Goal: Ask a question

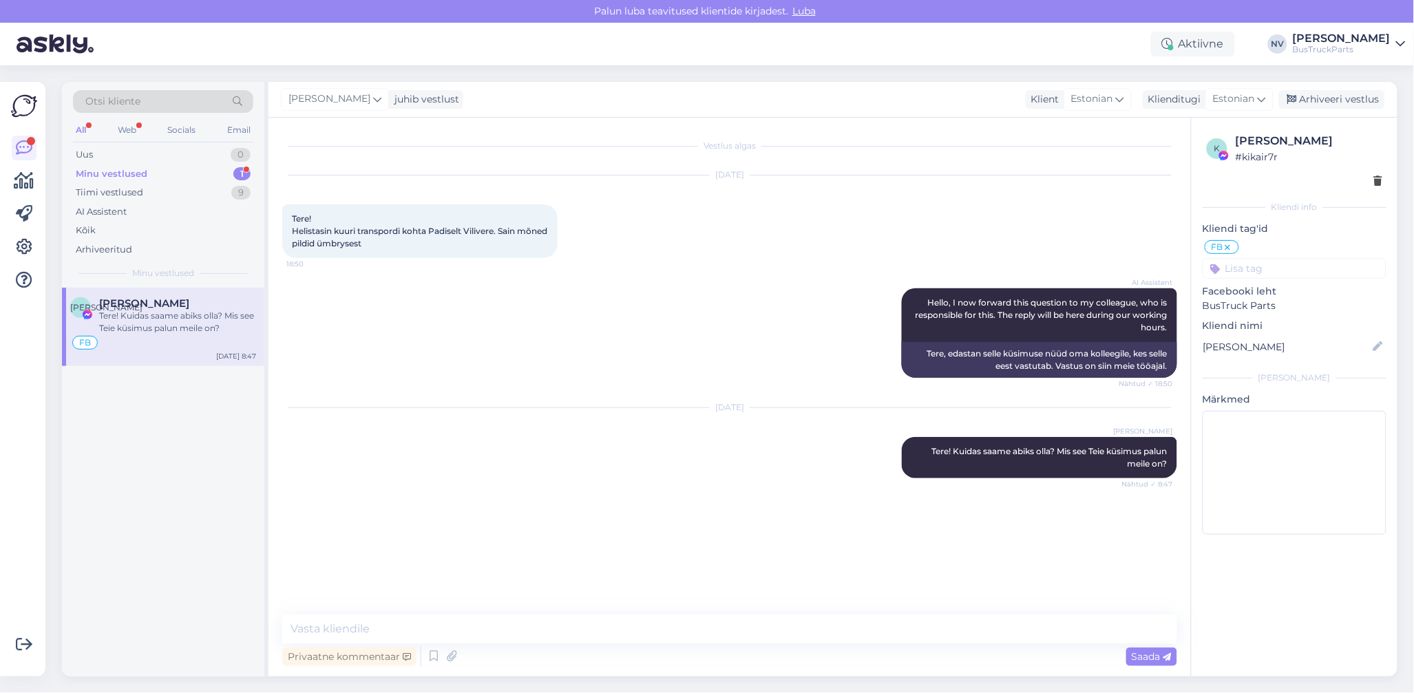
click at [142, 171] on div "Minu vestlused" at bounding box center [112, 174] width 72 height 14
click at [169, 332] on div "Tere! Kuidas saame abiks olla? Mis see Teie küsimus palun meile on?" at bounding box center [177, 322] width 157 height 25
click at [123, 190] on div "Tiimi vestlused" at bounding box center [109, 193] width 67 height 14
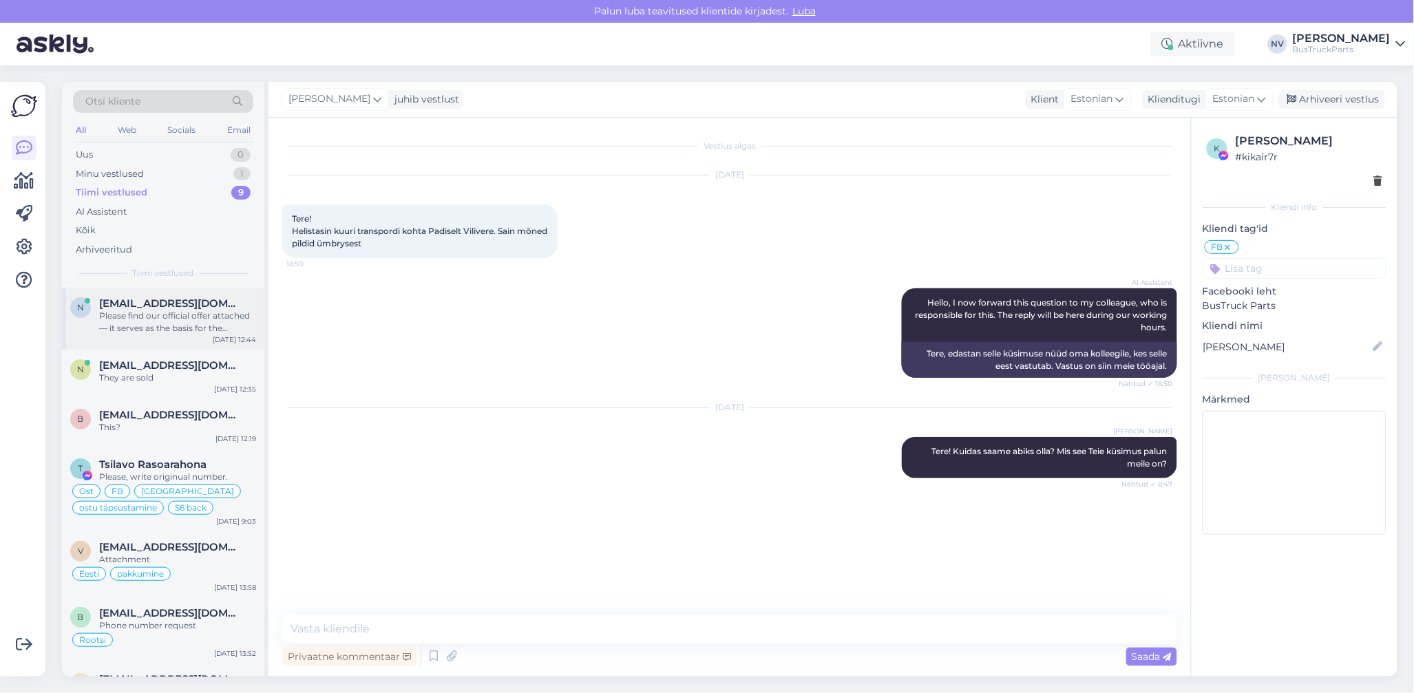
click at [147, 306] on span "[EMAIL_ADDRESS][DOMAIN_NAME]" at bounding box center [170, 303] width 143 height 12
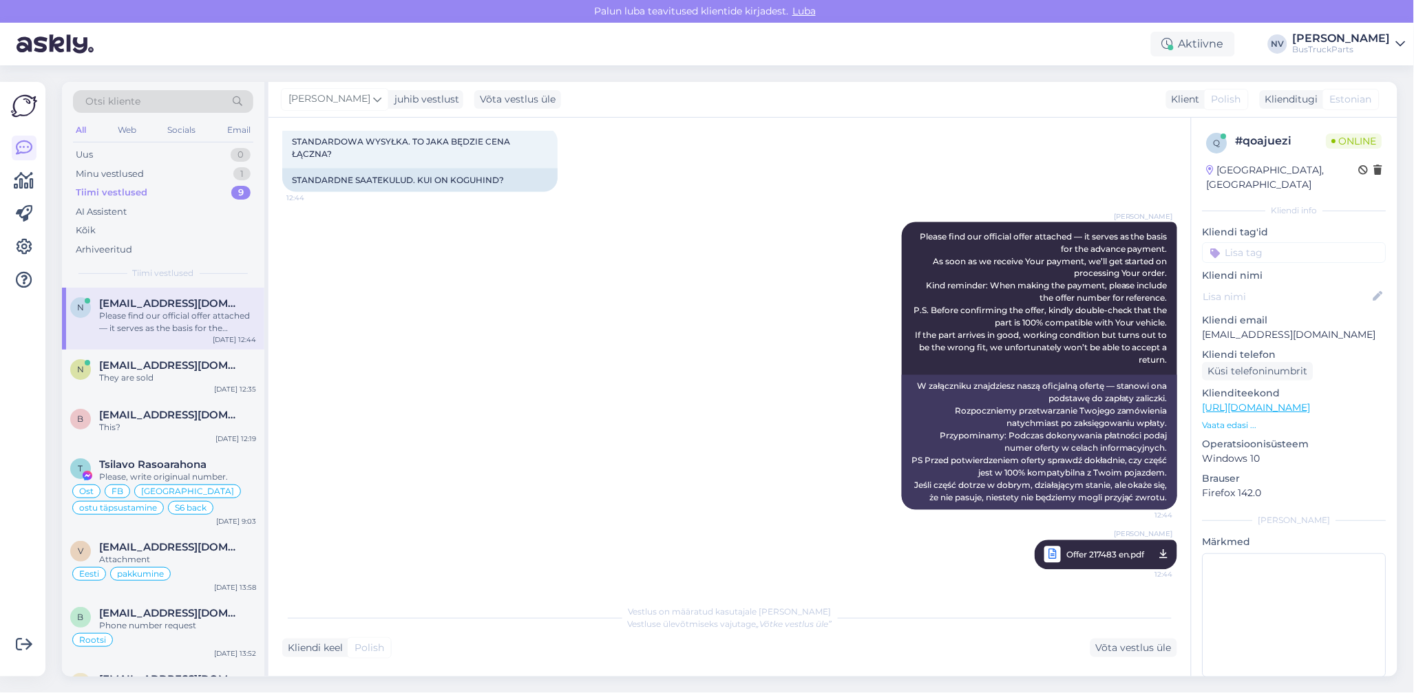
scroll to position [2530, 0]
click at [1232, 242] on input at bounding box center [1295, 252] width 184 height 21
type input "[GEOGRAPHIC_DATA]"
click at [1300, 282] on div "[GEOGRAPHIC_DATA]" at bounding box center [1294, 289] width 107 height 14
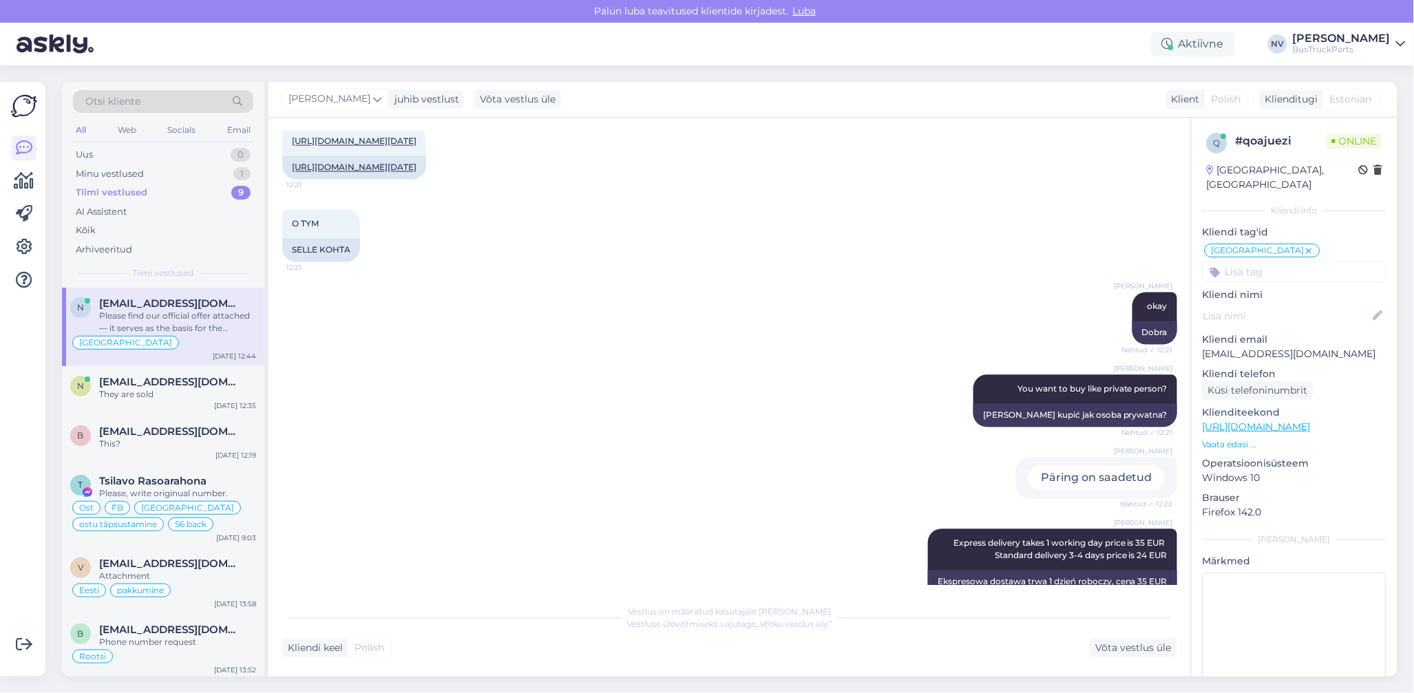
scroll to position [878, 0]
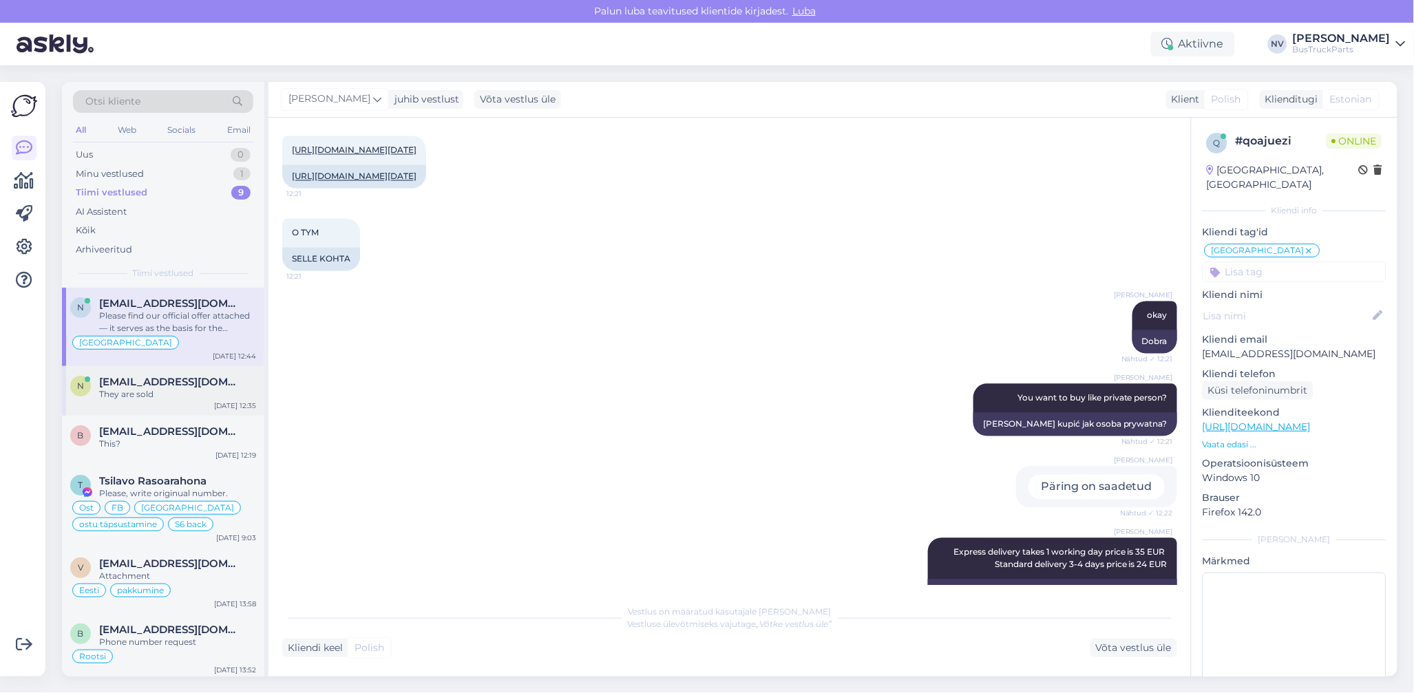
click at [150, 394] on div "They are sold" at bounding box center [177, 394] width 157 height 12
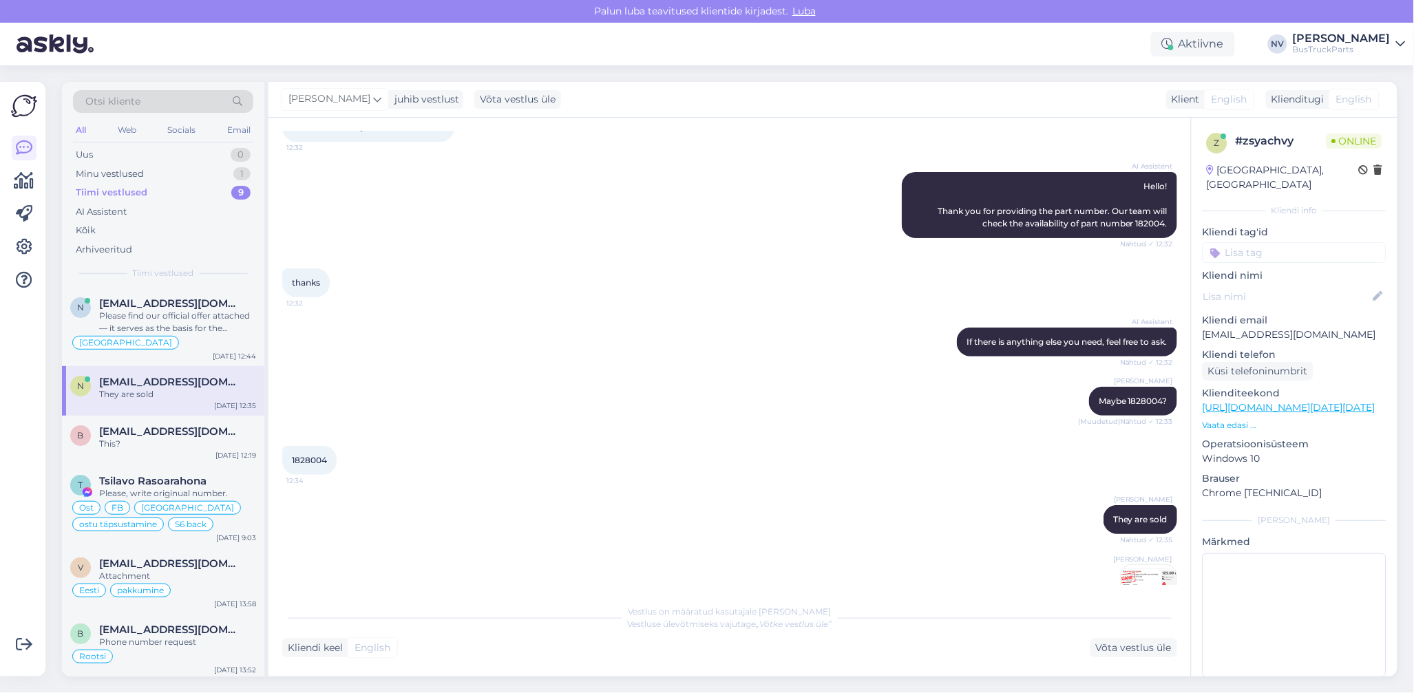
scroll to position [142, 0]
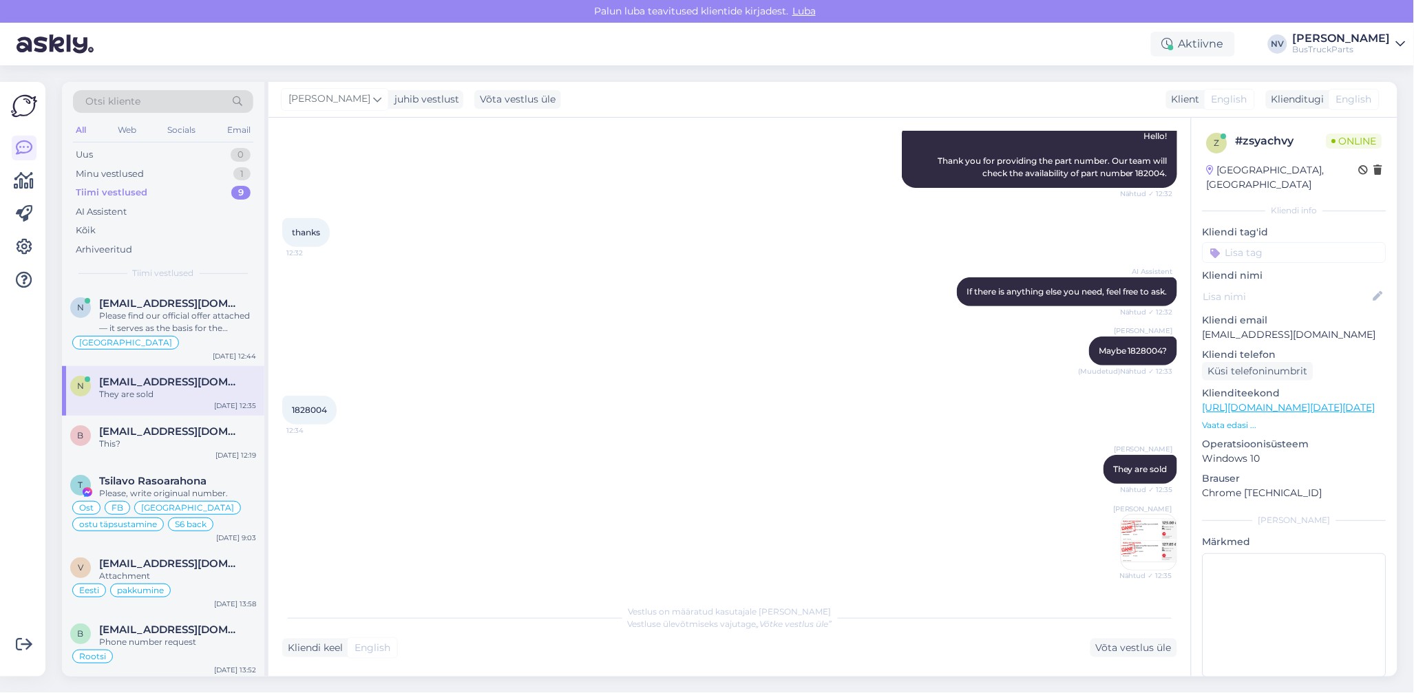
click at [1236, 255] on input at bounding box center [1295, 252] width 184 height 21
type input "UK"
click at [1344, 287] on span "UK" at bounding box center [1350, 289] width 13 height 8
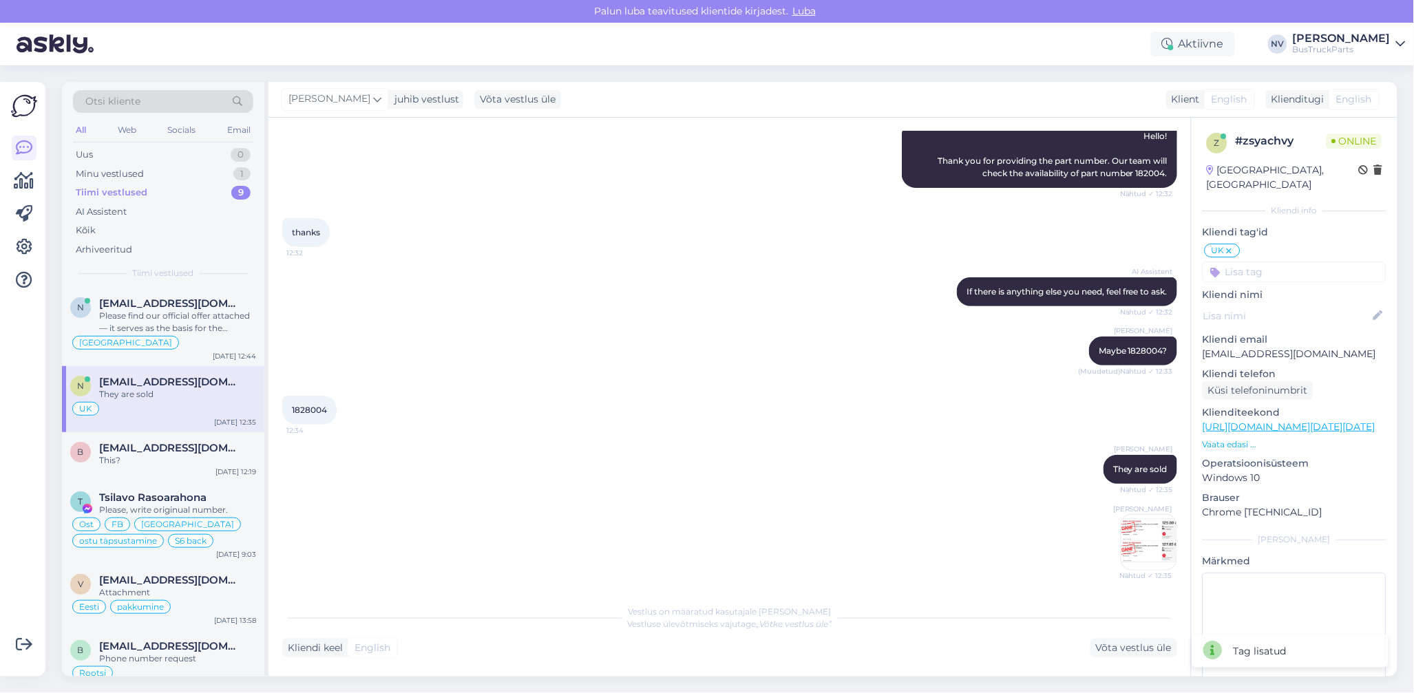
click at [1273, 271] on input at bounding box center [1295, 272] width 184 height 21
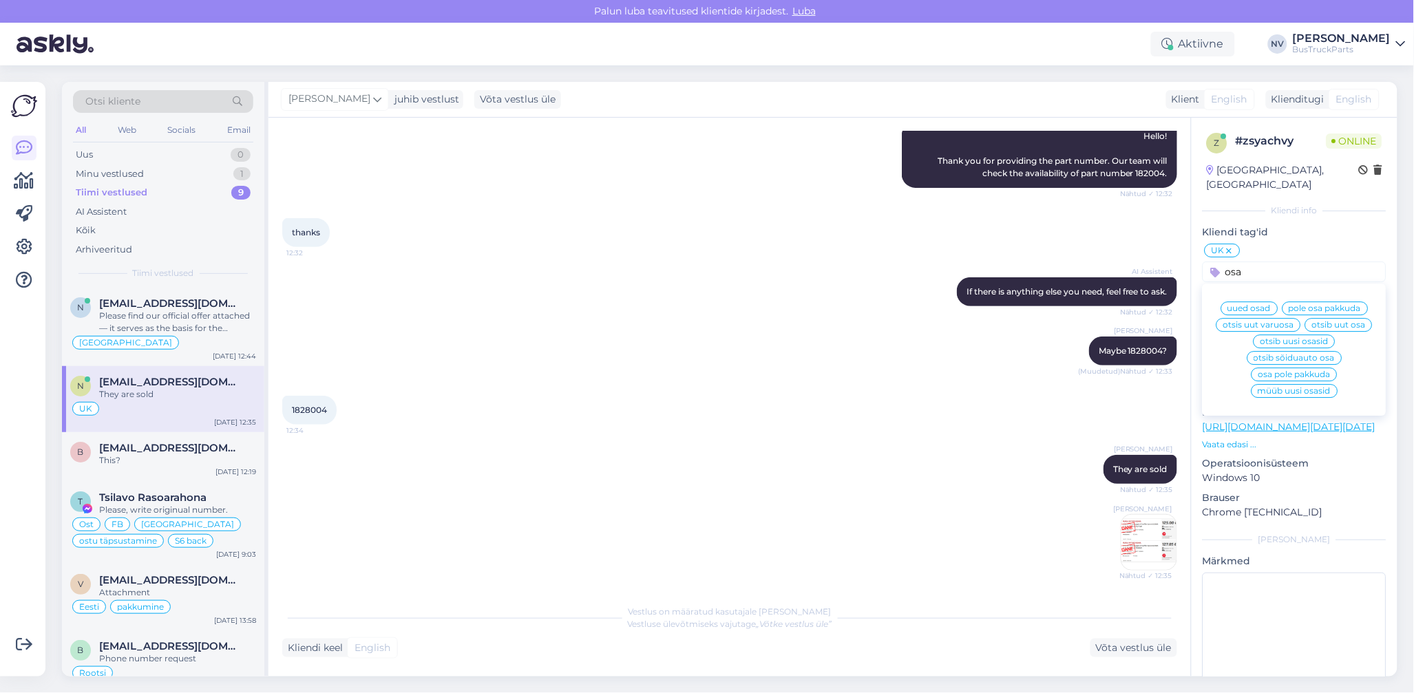
type input "osa"
click at [1300, 370] on span "osa pole pakkuda" at bounding box center [1294, 374] width 72 height 8
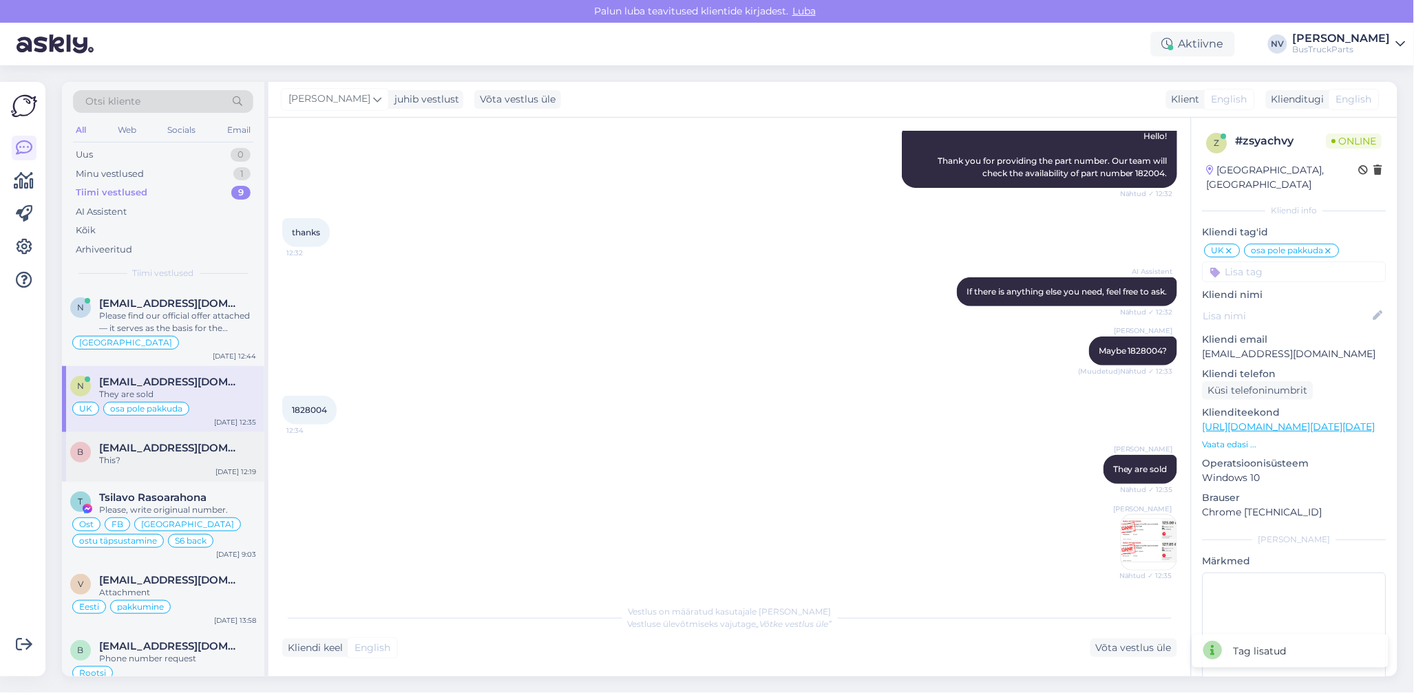
click at [177, 467] on div "b [EMAIL_ADDRESS][DOMAIN_NAME] This? [DATE] 12:19" at bounding box center [163, 457] width 202 height 50
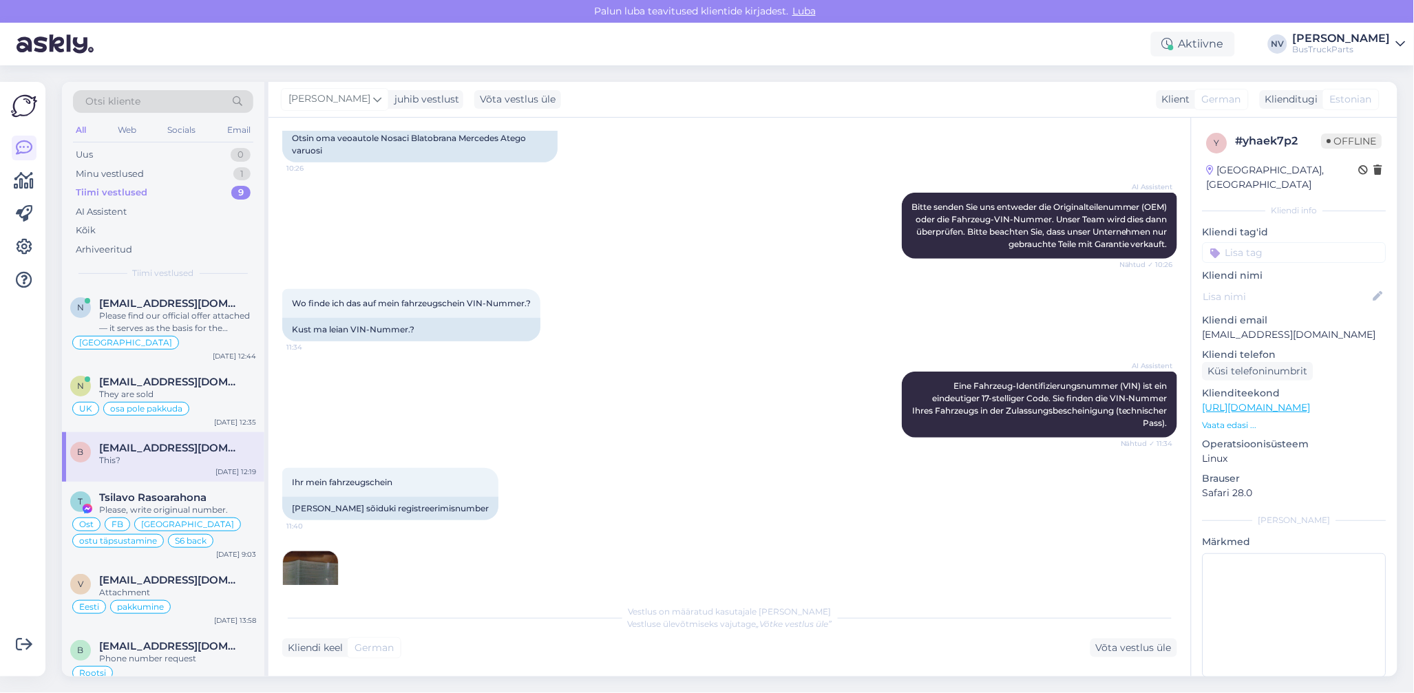
scroll to position [197, 0]
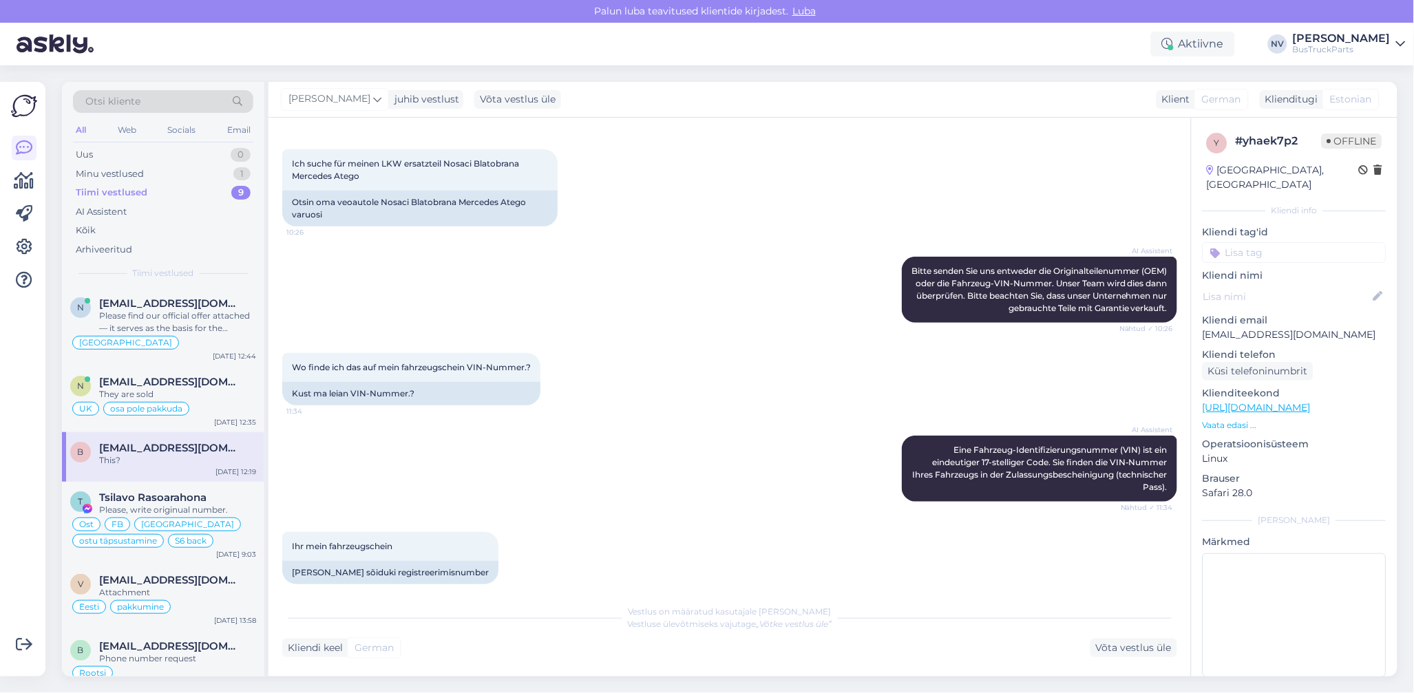
click at [1239, 242] on input at bounding box center [1295, 252] width 184 height 21
type input "[GEOGRAPHIC_DATA]"
click at [1298, 285] on span "[GEOGRAPHIC_DATA]" at bounding box center [1294, 289] width 93 height 8
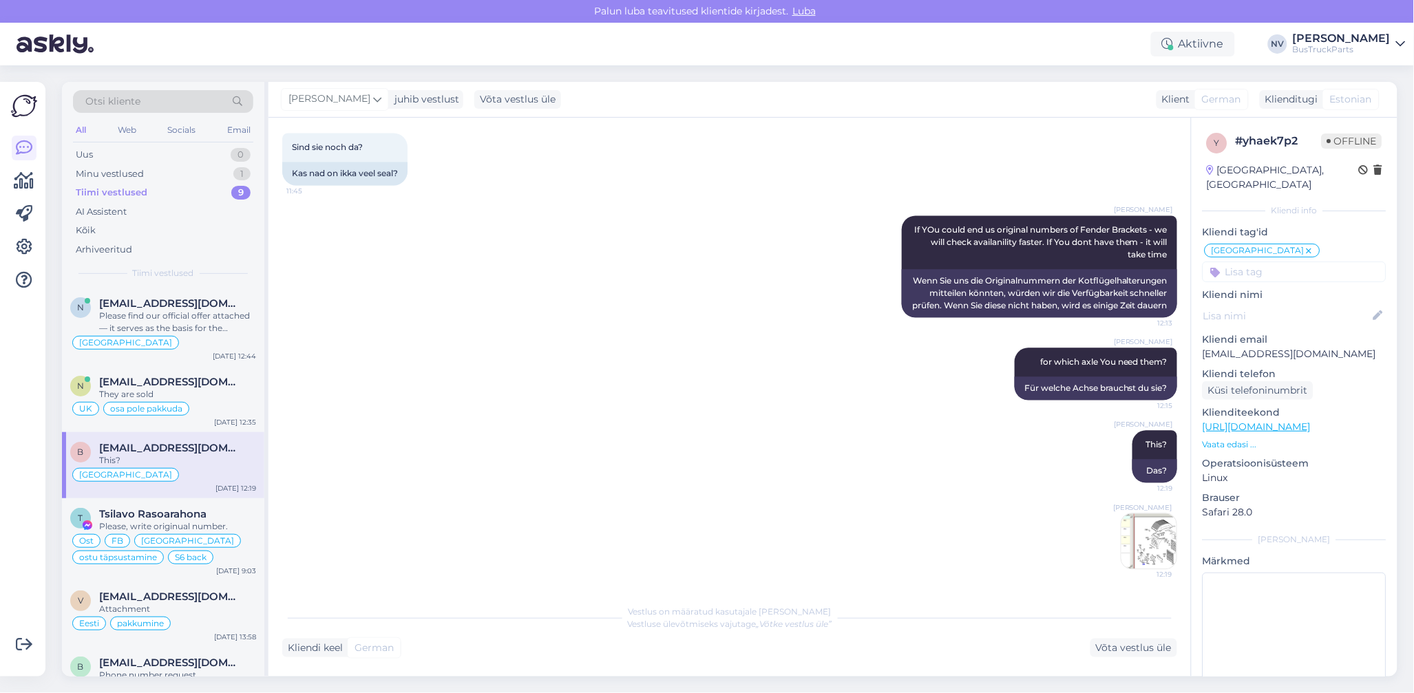
scroll to position [0, 0]
